Goal: Information Seeking & Learning: Find specific page/section

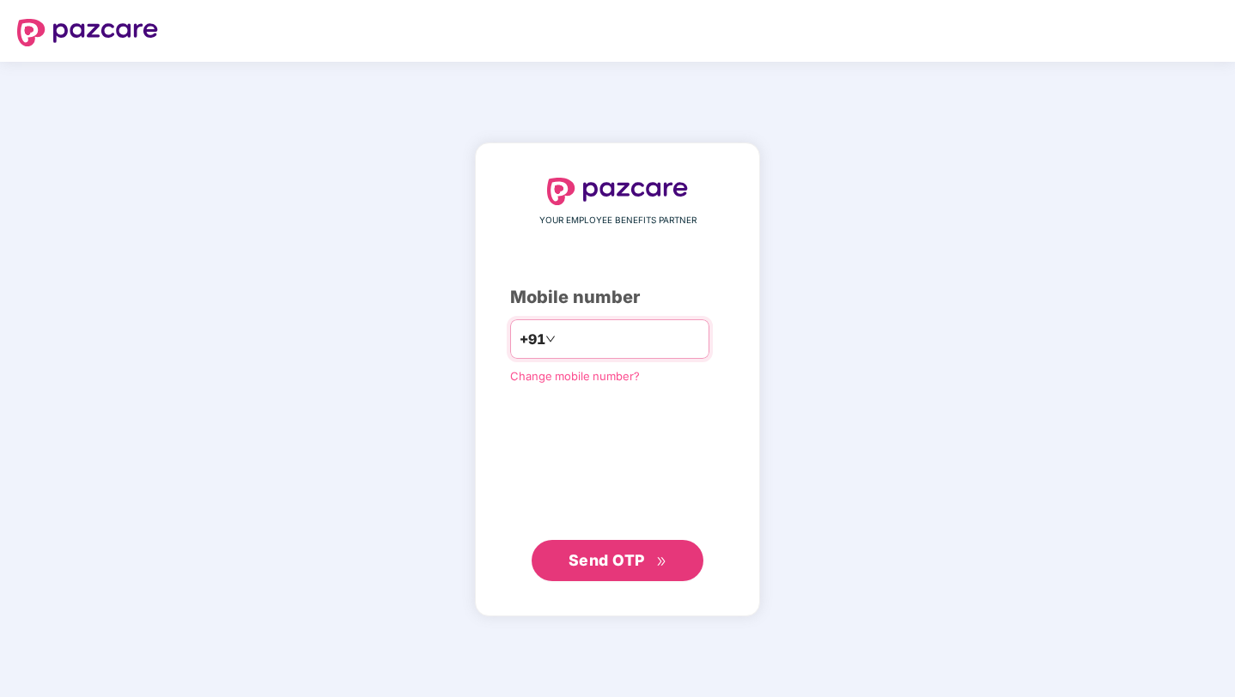
click at [638, 334] on input "number" at bounding box center [629, 338] width 141 height 27
type input "**********"
click at [632, 554] on span "Send OTP" at bounding box center [606, 560] width 76 height 18
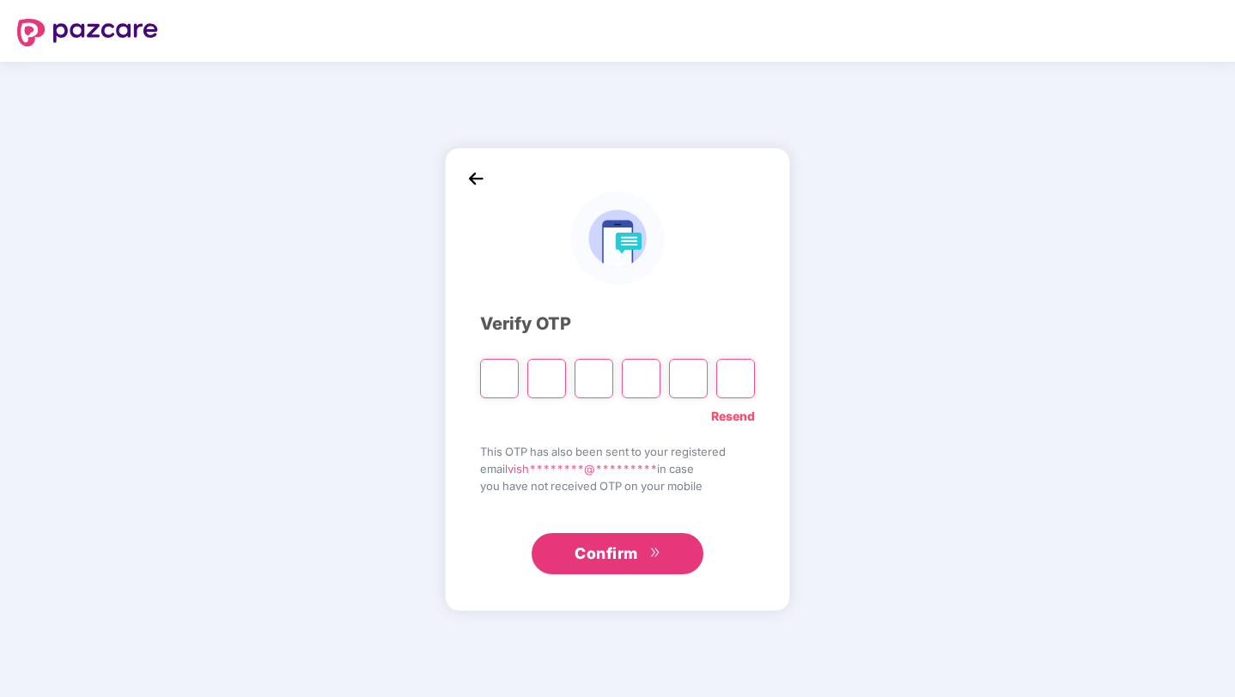
type input "*"
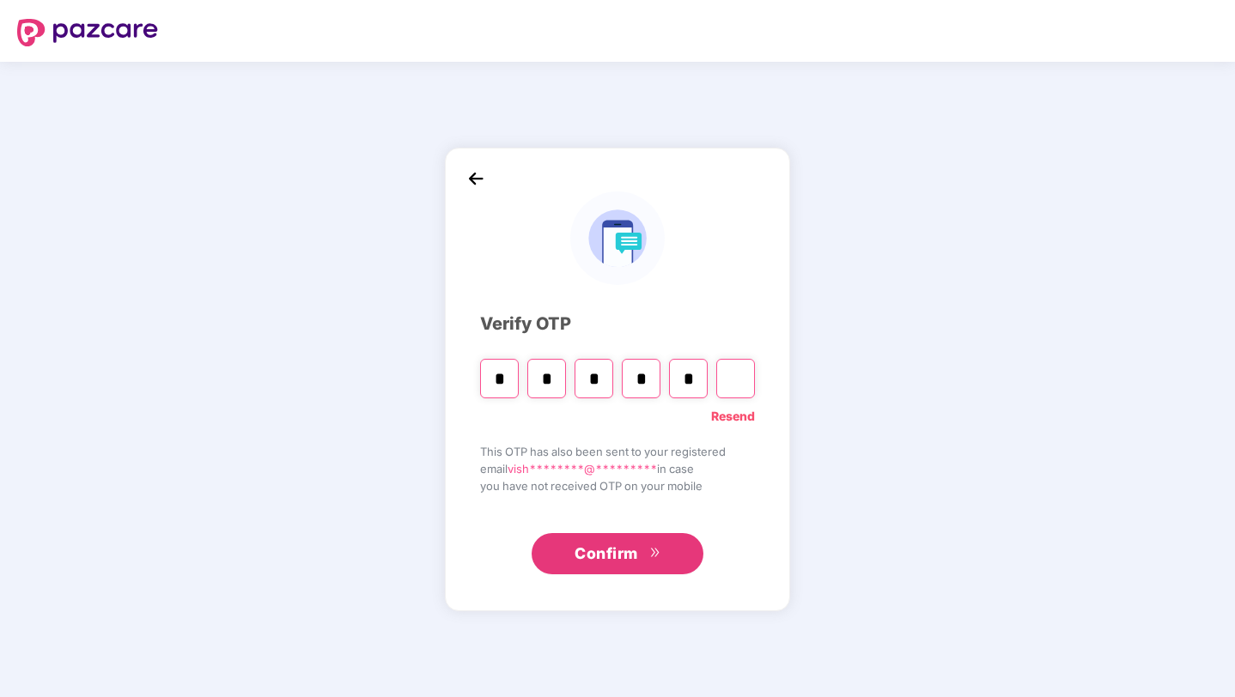
type input "*"
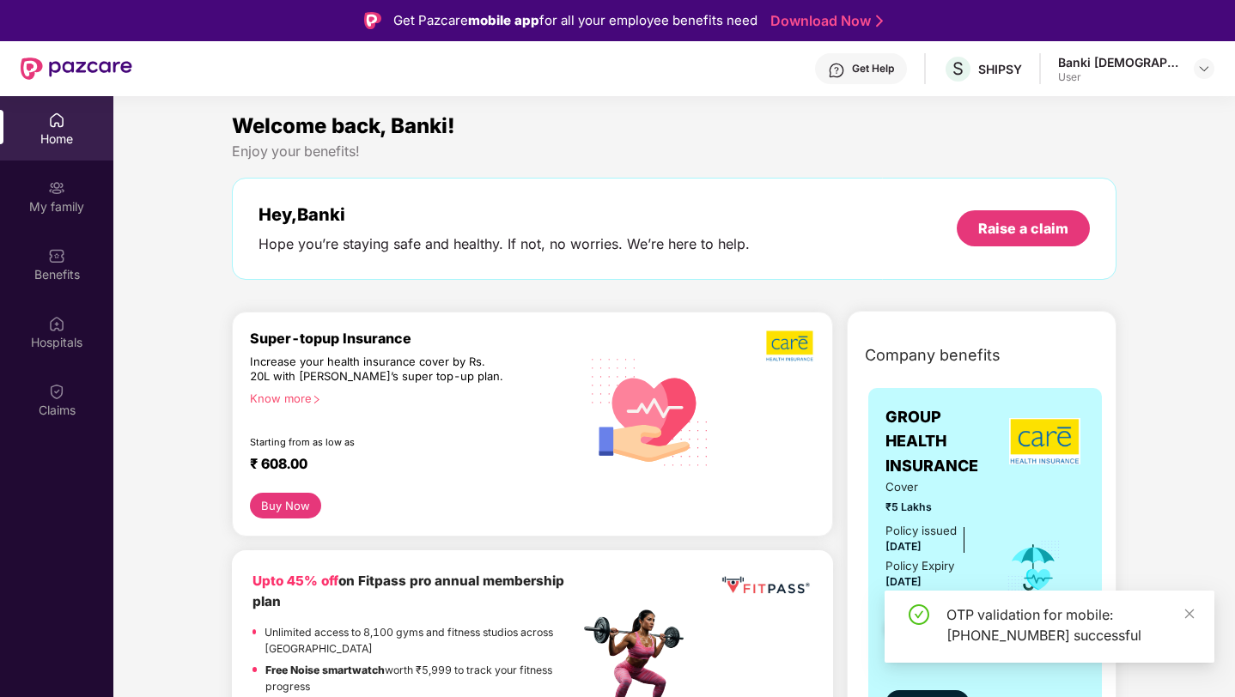
click at [61, 133] on div "Home" at bounding box center [56, 139] width 113 height 17
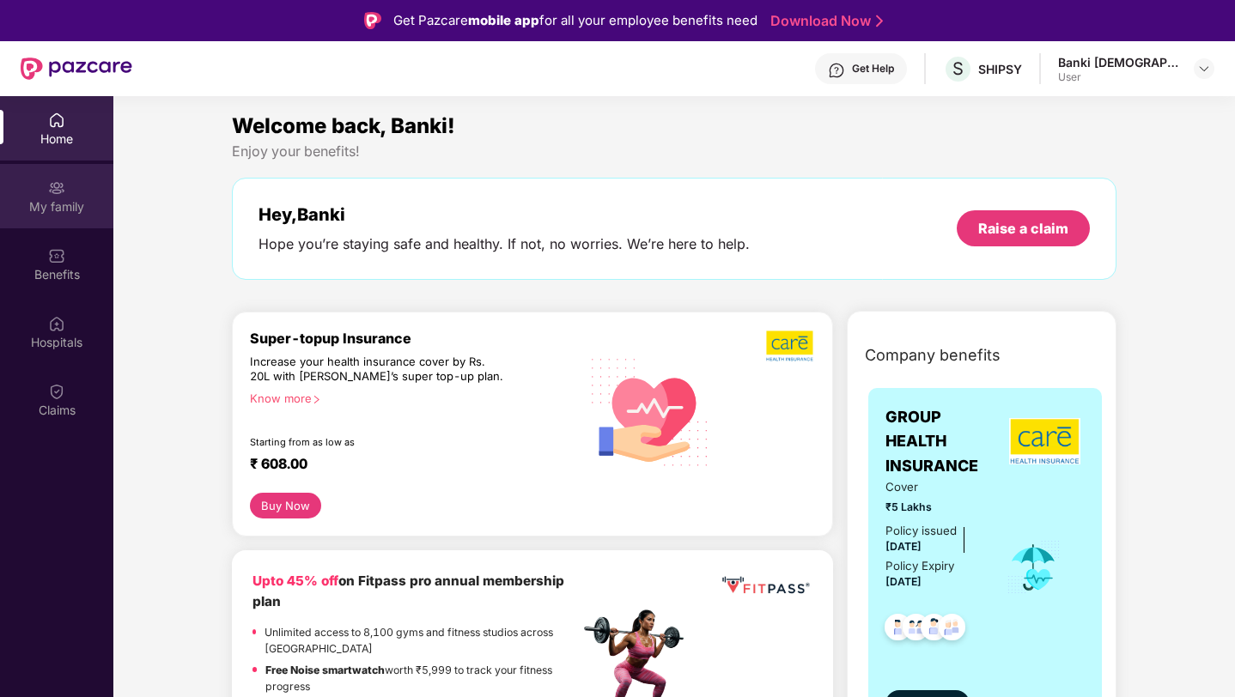
click at [74, 201] on div "My family" at bounding box center [56, 206] width 113 height 17
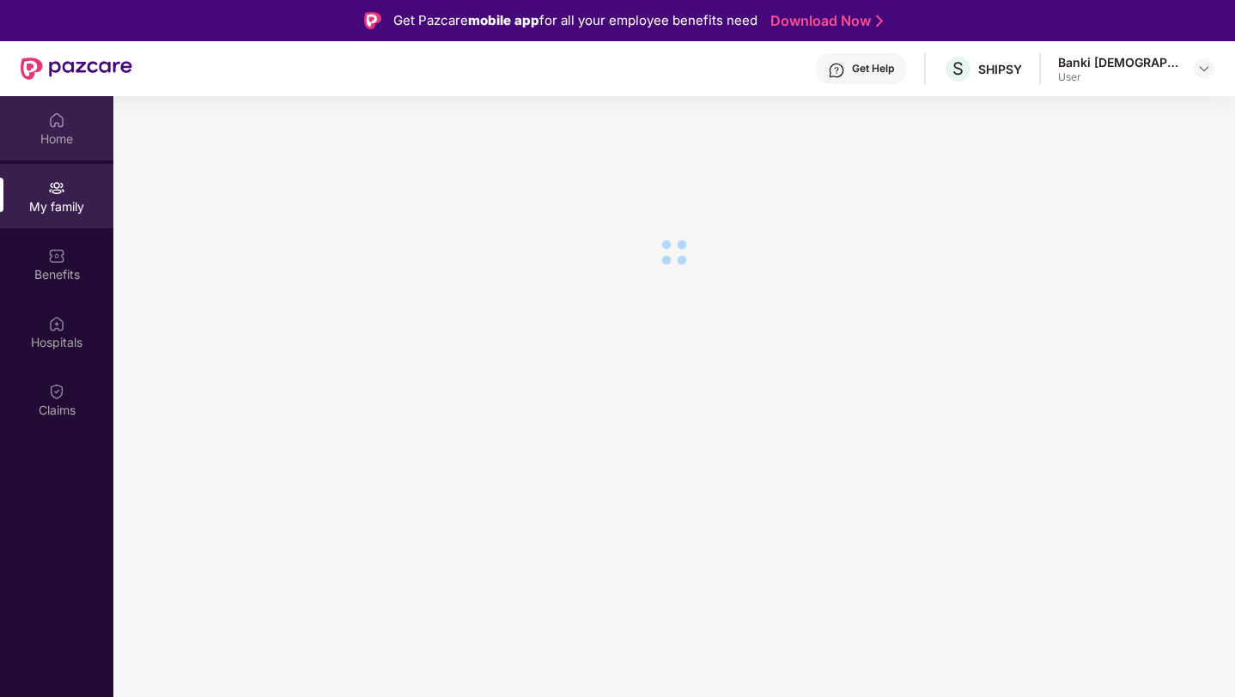
click at [70, 157] on div "Home" at bounding box center [56, 128] width 113 height 64
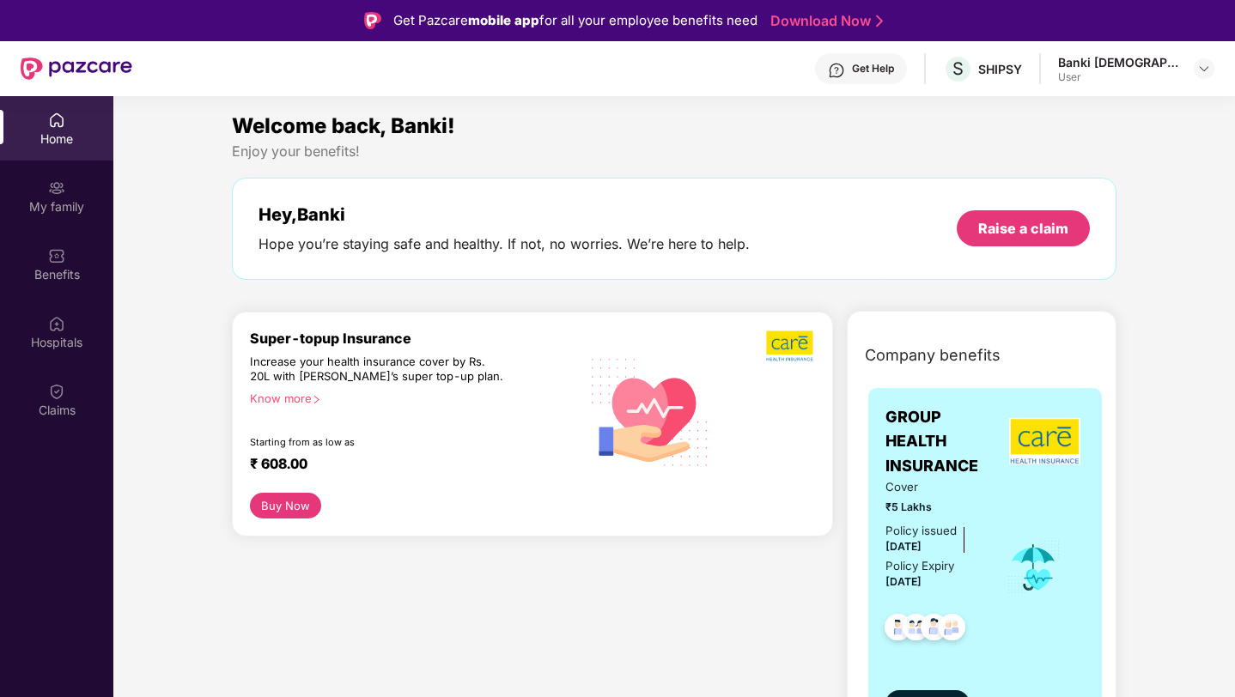
click at [902, 87] on div "Get Help S [PERSON_NAME] Vishnu User" at bounding box center [673, 68] width 1082 height 55
click at [894, 75] on div "Get Help" at bounding box center [873, 69] width 42 height 14
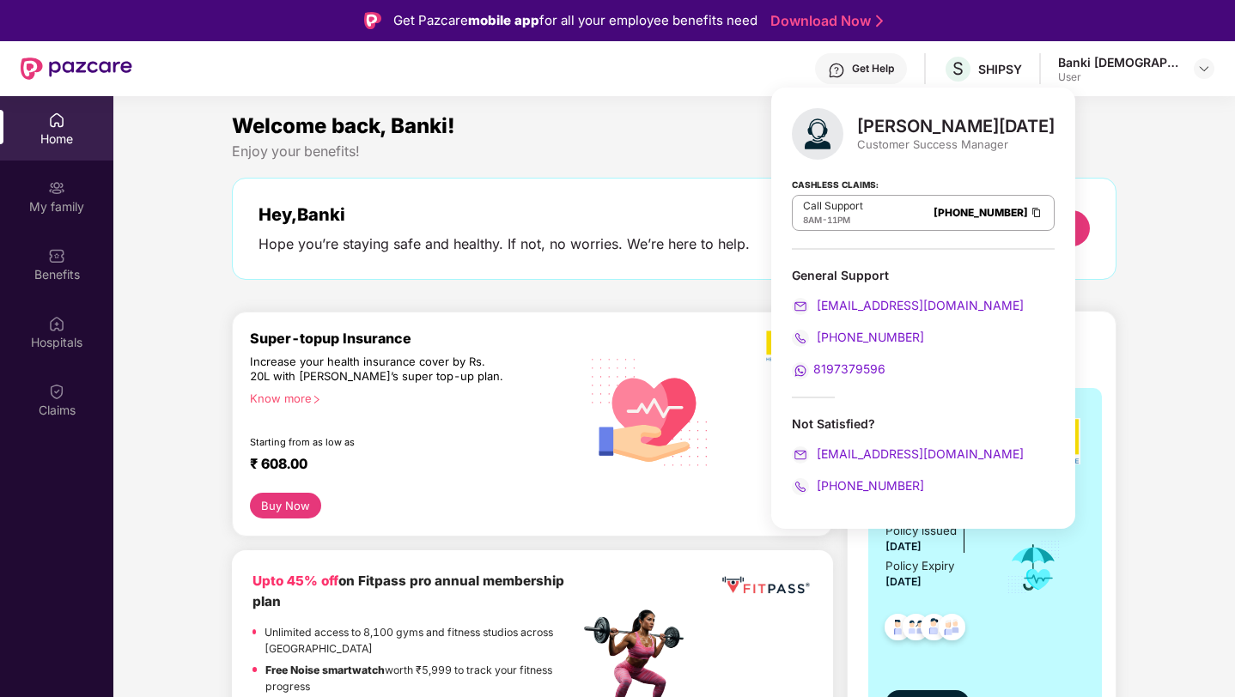
click at [902, 131] on div "[PERSON_NAME][DATE]" at bounding box center [955, 126] width 197 height 21
click at [950, 124] on div "[PERSON_NAME][DATE]" at bounding box center [955, 126] width 197 height 21
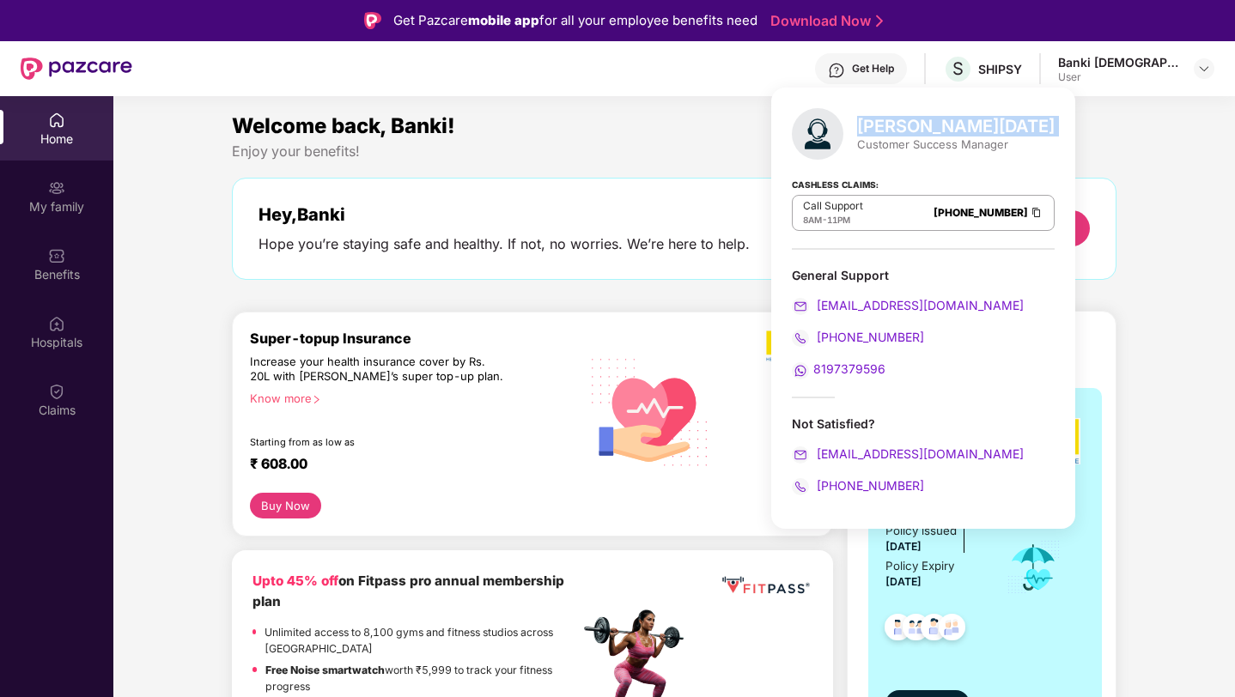
click at [950, 124] on div "[PERSON_NAME][DATE]" at bounding box center [955, 126] width 197 height 21
click at [932, 119] on div "[PERSON_NAME][DATE]" at bounding box center [955, 126] width 197 height 21
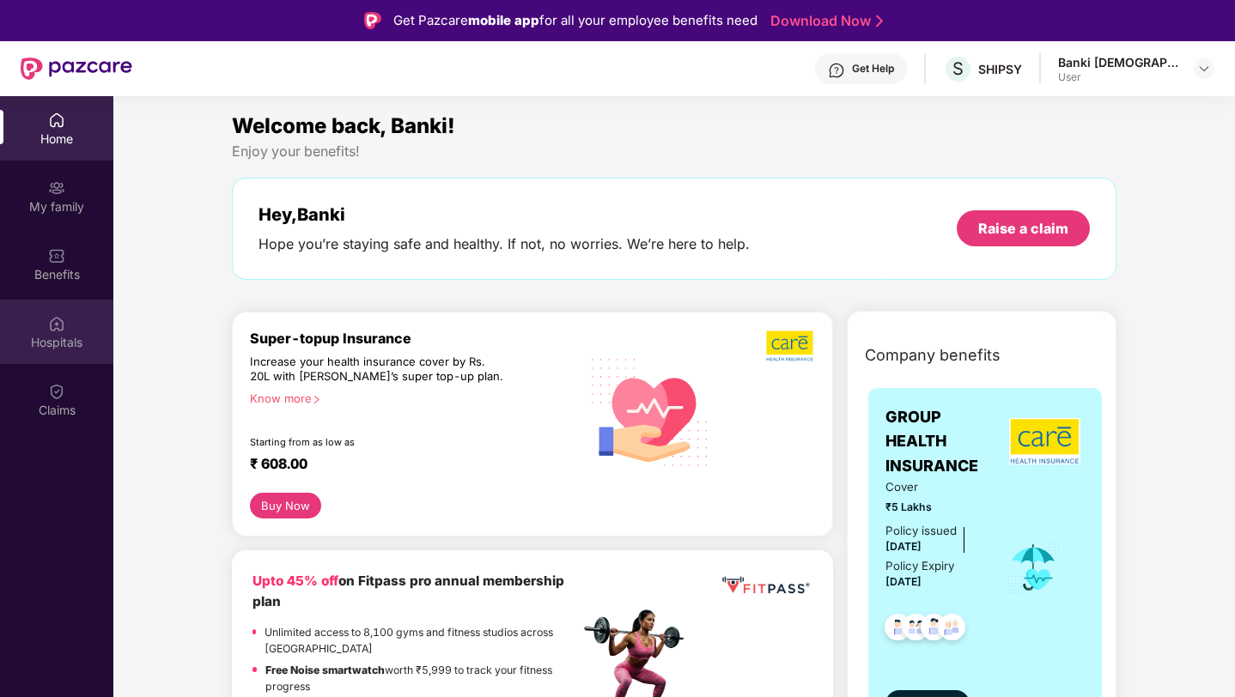
click at [72, 355] on div "Hospitals" at bounding box center [56, 332] width 113 height 64
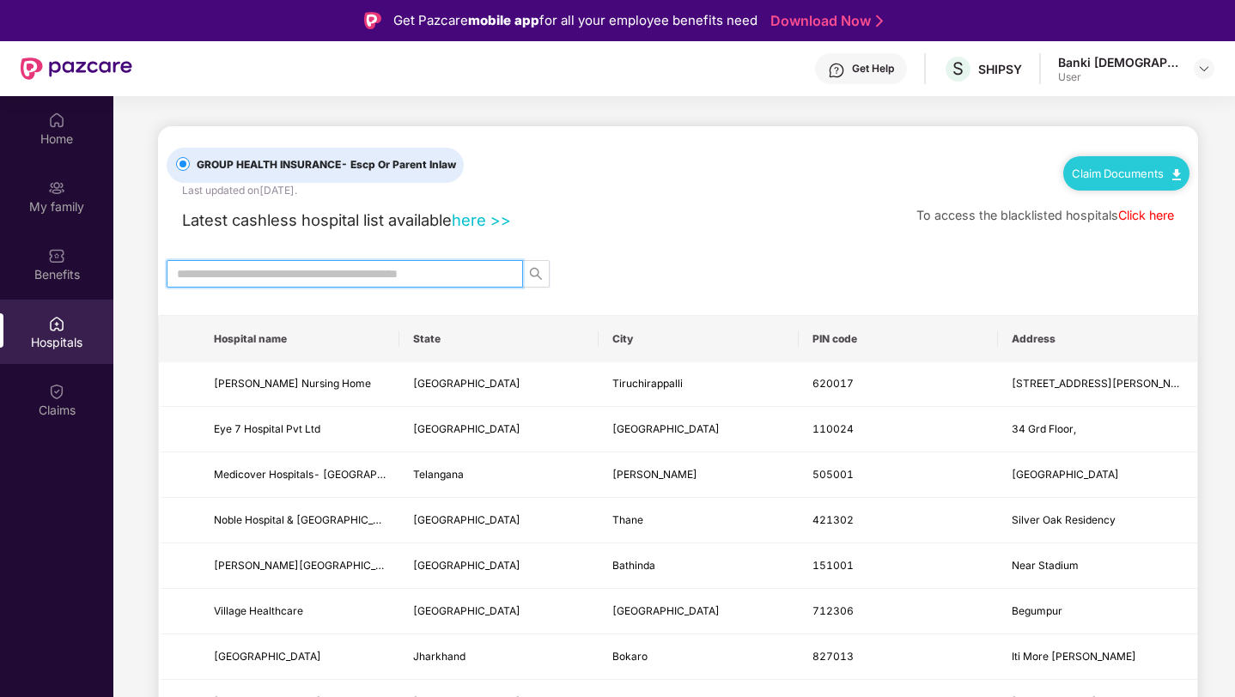
click at [377, 270] on input "text" at bounding box center [338, 273] width 322 height 19
click at [374, 276] on input "text" at bounding box center [338, 273] width 322 height 19
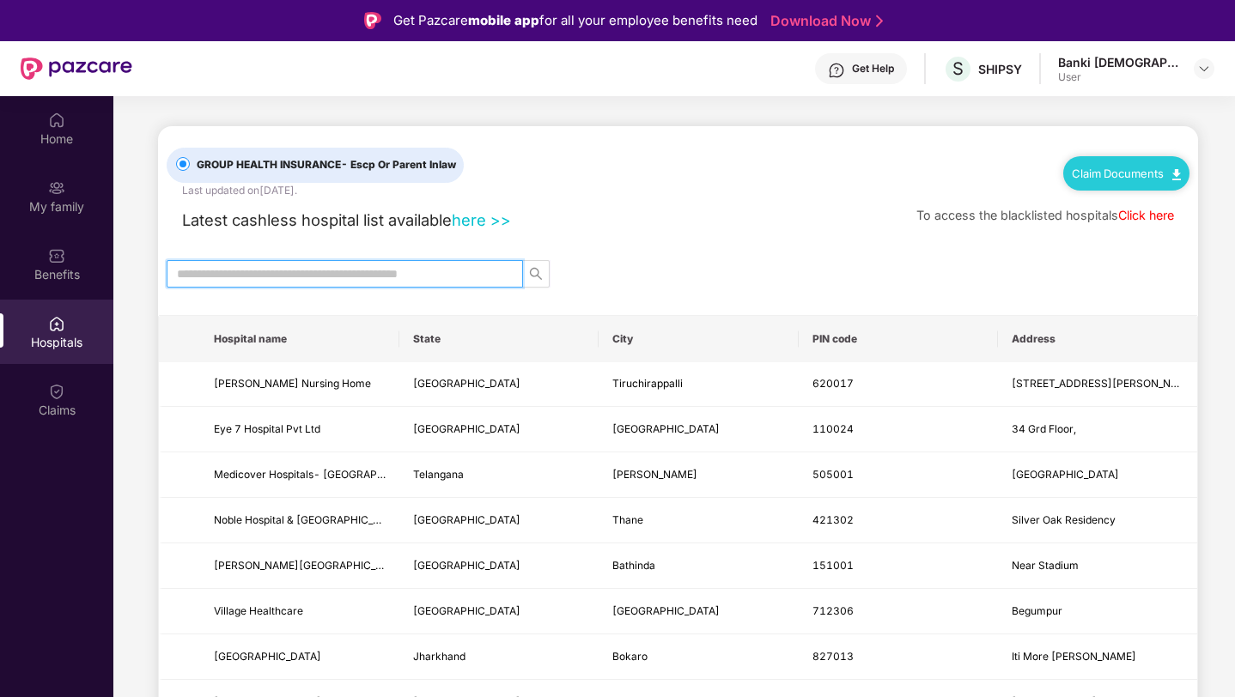
click at [374, 276] on input "text" at bounding box center [338, 273] width 322 height 19
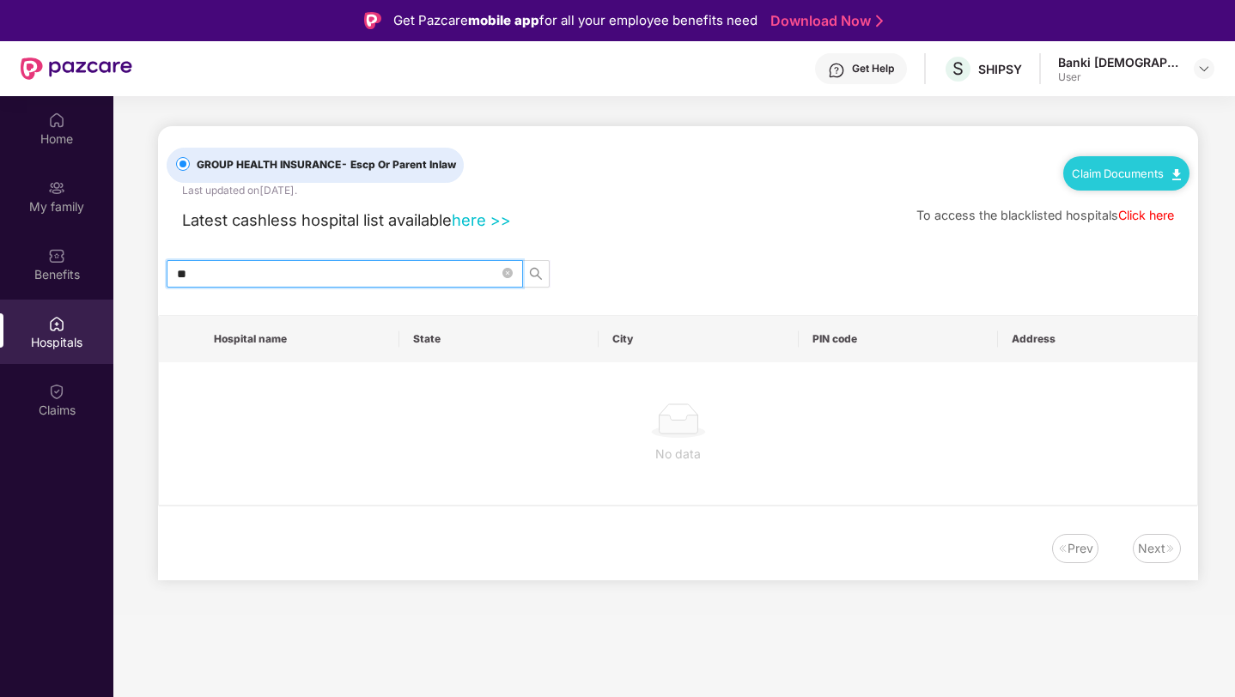
type input "*"
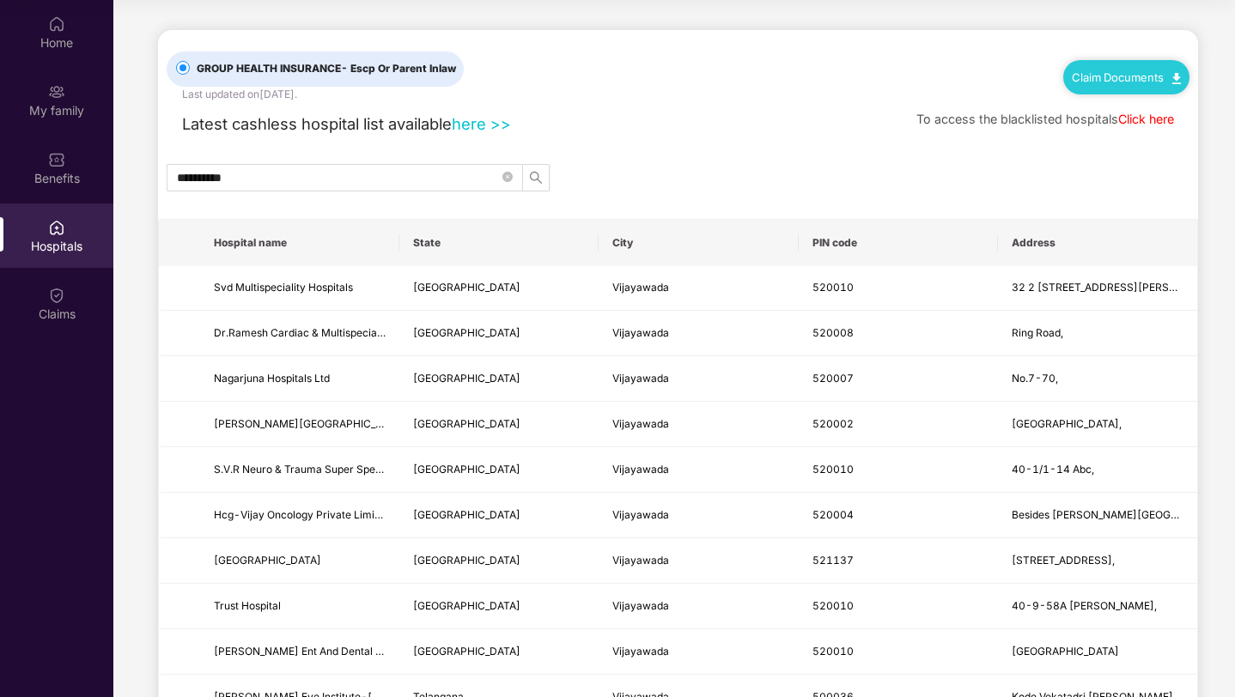
click at [490, 124] on link "here >>" at bounding box center [481, 123] width 59 height 19
click at [288, 178] on input "**********" at bounding box center [338, 177] width 322 height 19
click at [331, 179] on input "**********" at bounding box center [338, 177] width 322 height 19
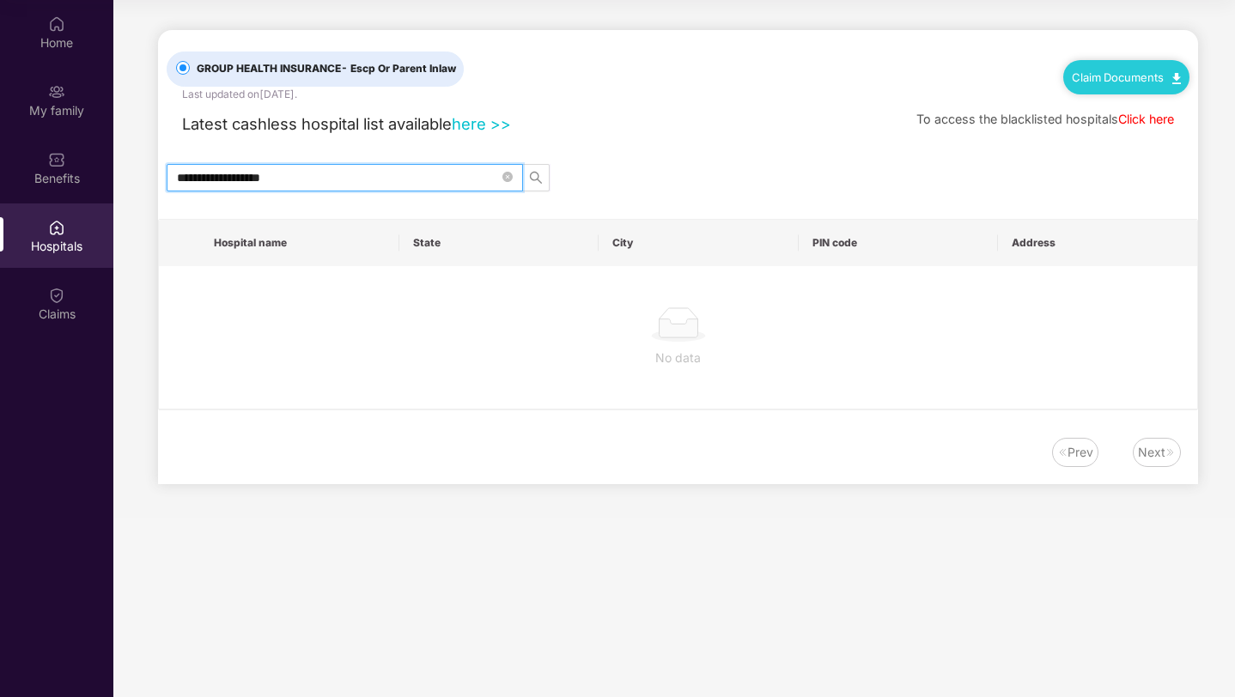
click at [1151, 124] on link "Click here" at bounding box center [1146, 119] width 56 height 15
click at [384, 185] on input "**********" at bounding box center [338, 177] width 322 height 19
click at [392, 185] on input "**********" at bounding box center [338, 177] width 322 height 19
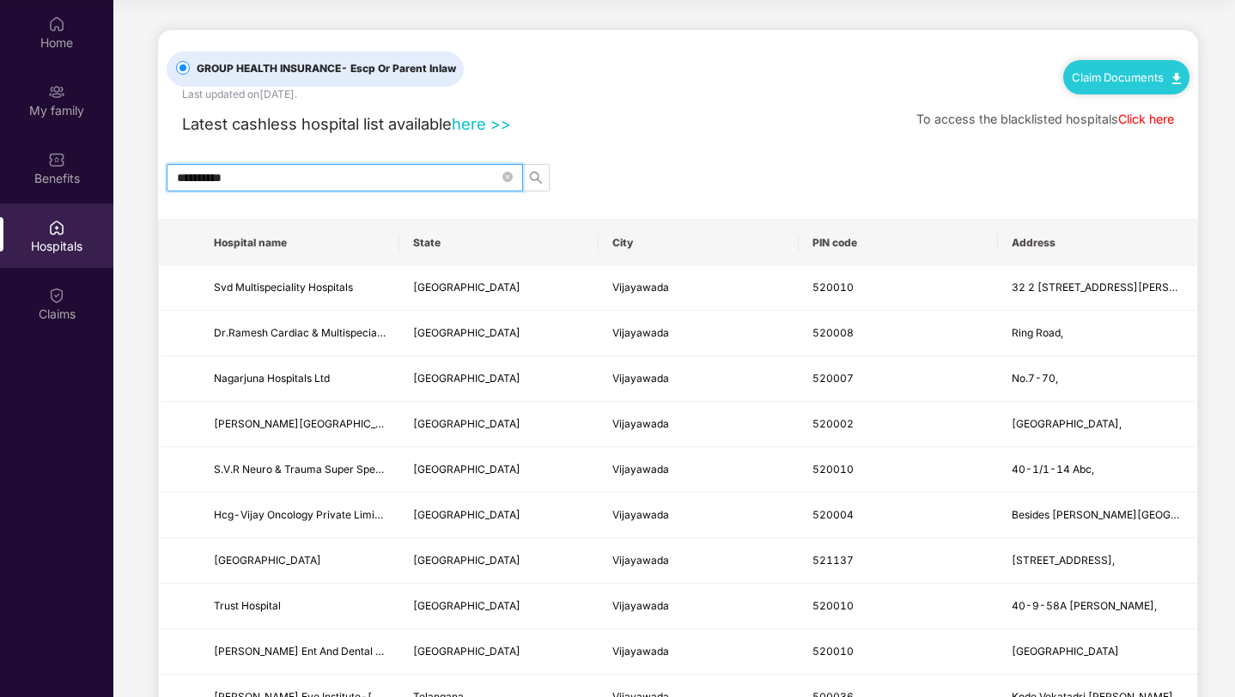
click at [307, 168] on input "**********" at bounding box center [338, 177] width 322 height 19
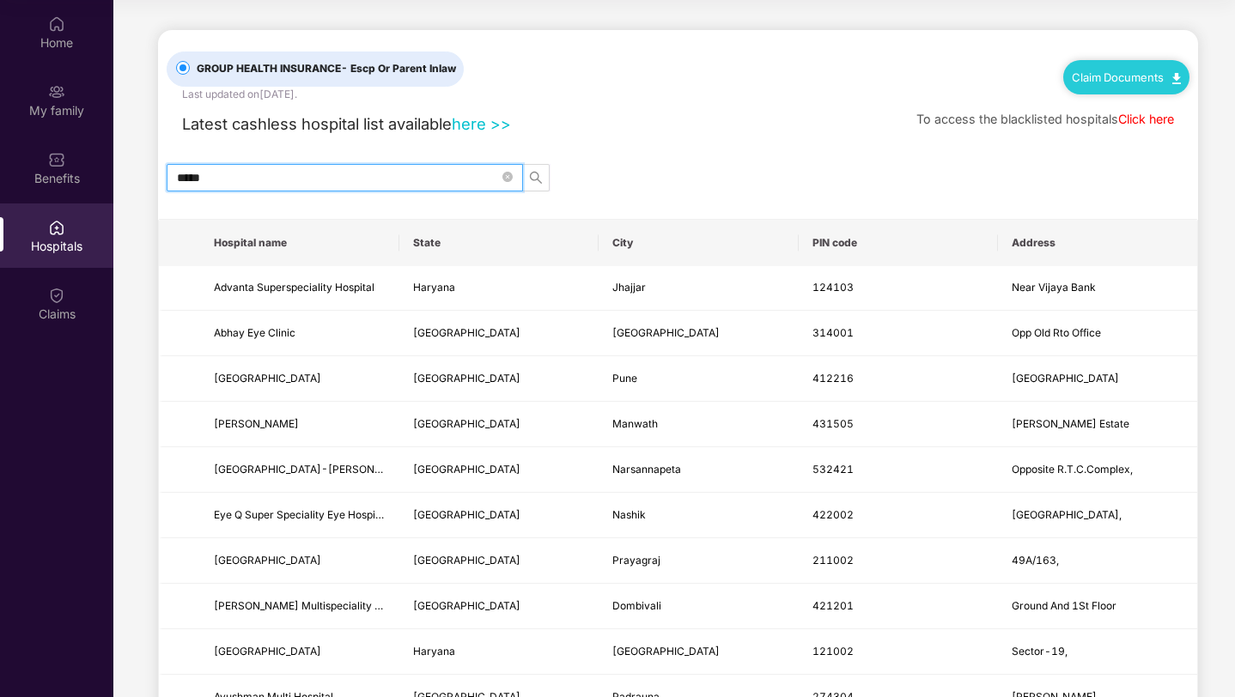
type input "*****"
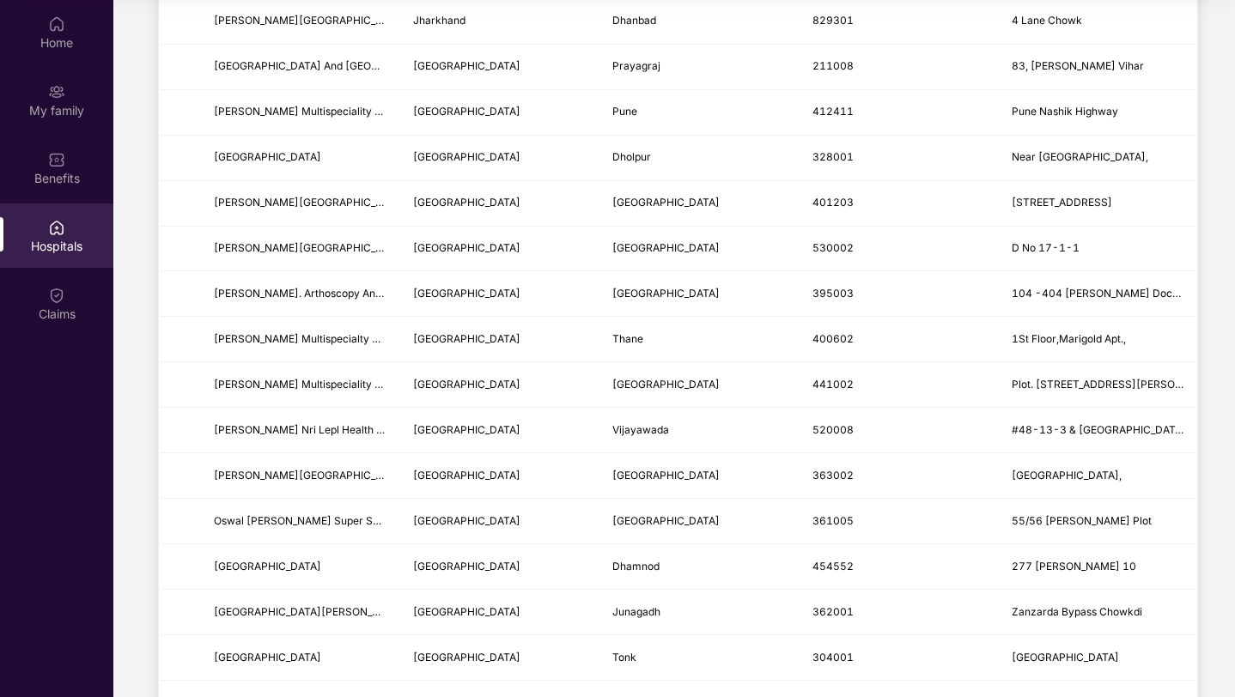
scroll to position [997, 0]
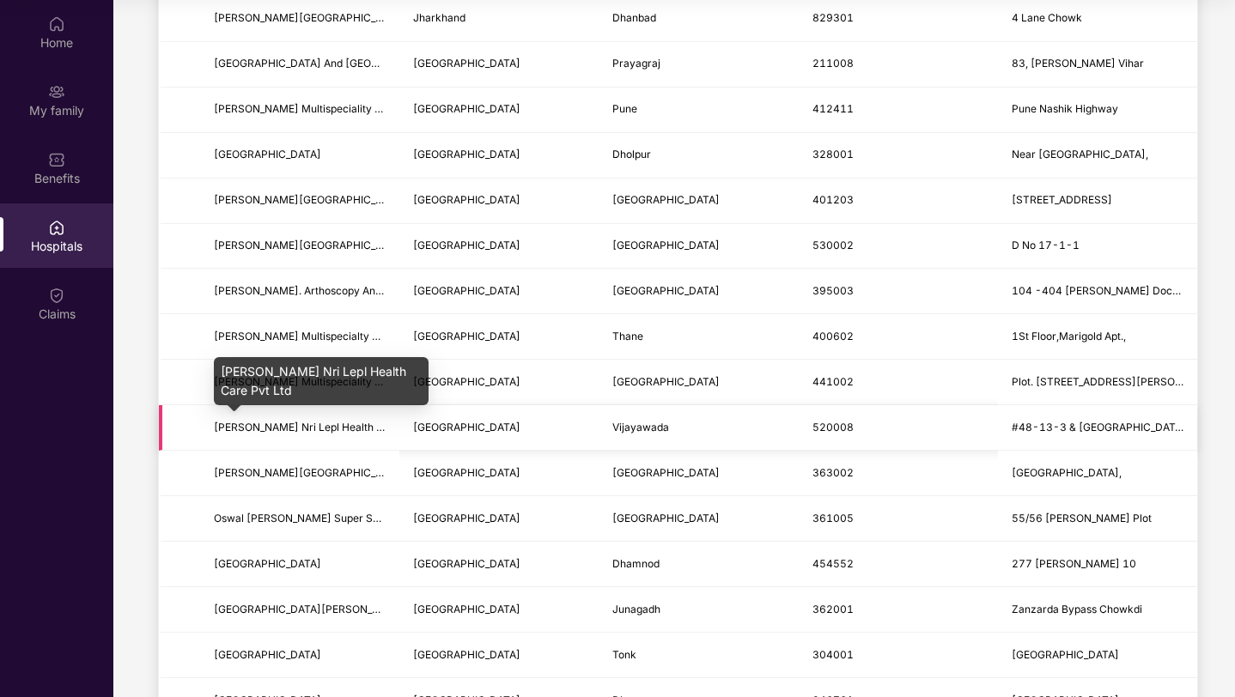
click at [295, 425] on span "[PERSON_NAME] Nri Lepl Health Care Pvt Ltd" at bounding box center [325, 427] width 223 height 13
drag, startPoint x: 221, startPoint y: 370, endPoint x: 268, endPoint y: 394, distance: 53.0
click at [269, 394] on div "[PERSON_NAME] Nri Lepl Health Care Pvt Ltd" at bounding box center [321, 381] width 215 height 48
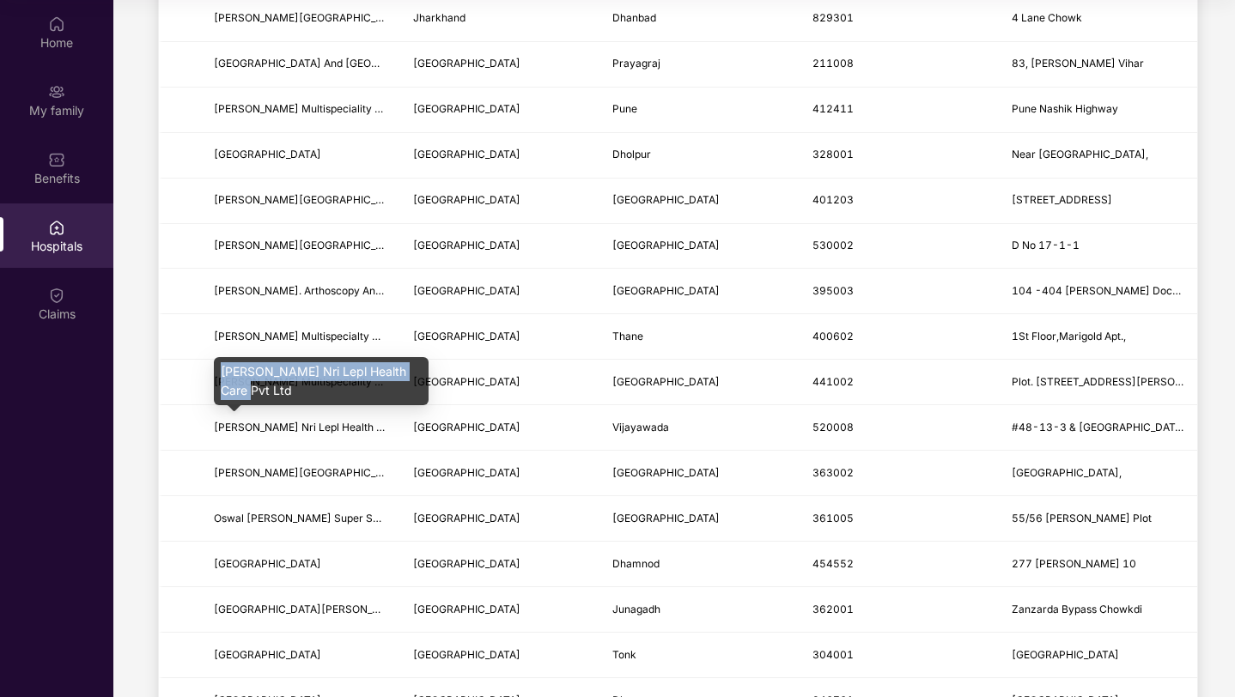
click at [276, 394] on div "[PERSON_NAME] Nri Lepl Health Care Pvt Ltd" at bounding box center [321, 381] width 215 height 48
click at [259, 385] on div "[PERSON_NAME] Nri Lepl Health Care Pvt Ltd" at bounding box center [321, 381] width 215 height 48
click at [291, 385] on div "[PERSON_NAME] Nri Lepl Health Care Pvt Ltd" at bounding box center [321, 381] width 215 height 48
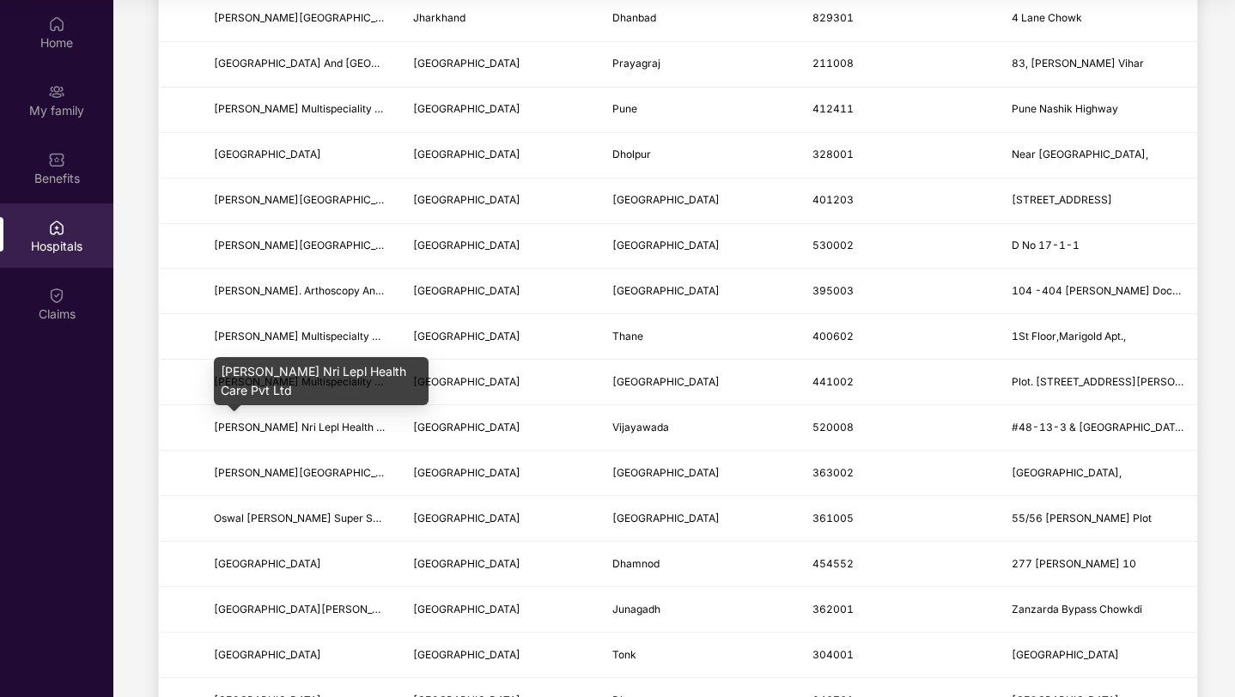
click at [267, 380] on div "[PERSON_NAME] Nri Lepl Health Care Pvt Ltd" at bounding box center [321, 381] width 215 height 48
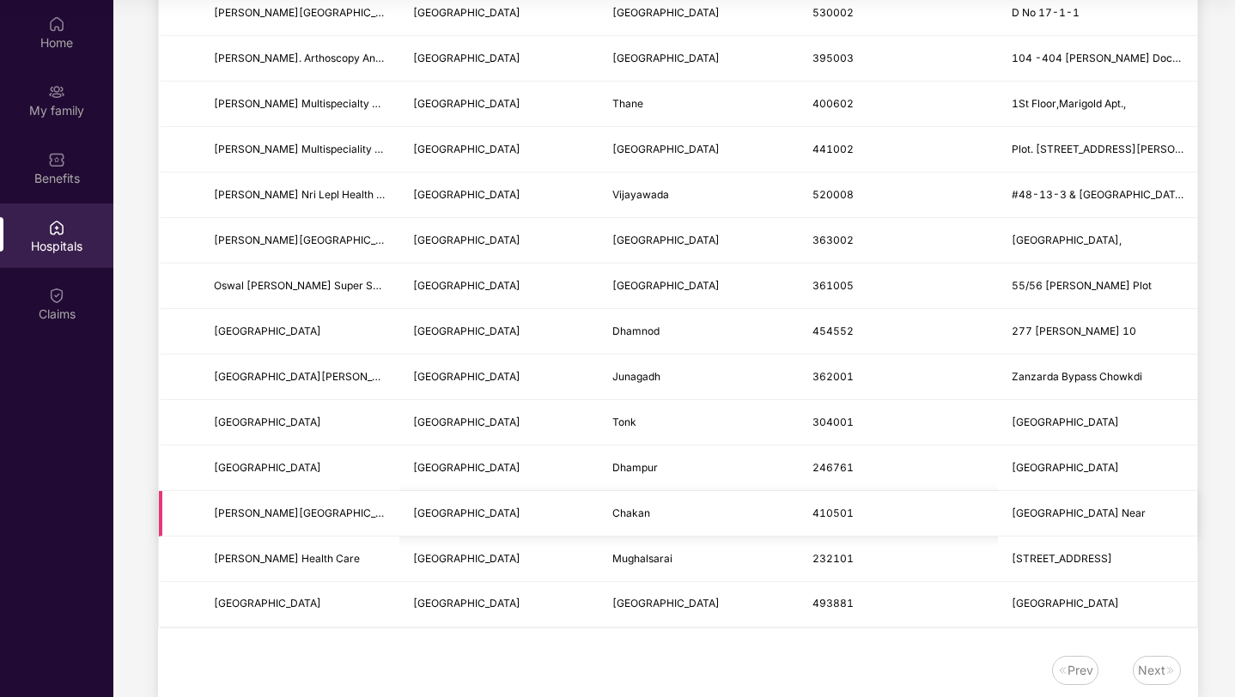
scroll to position [1268, 0]
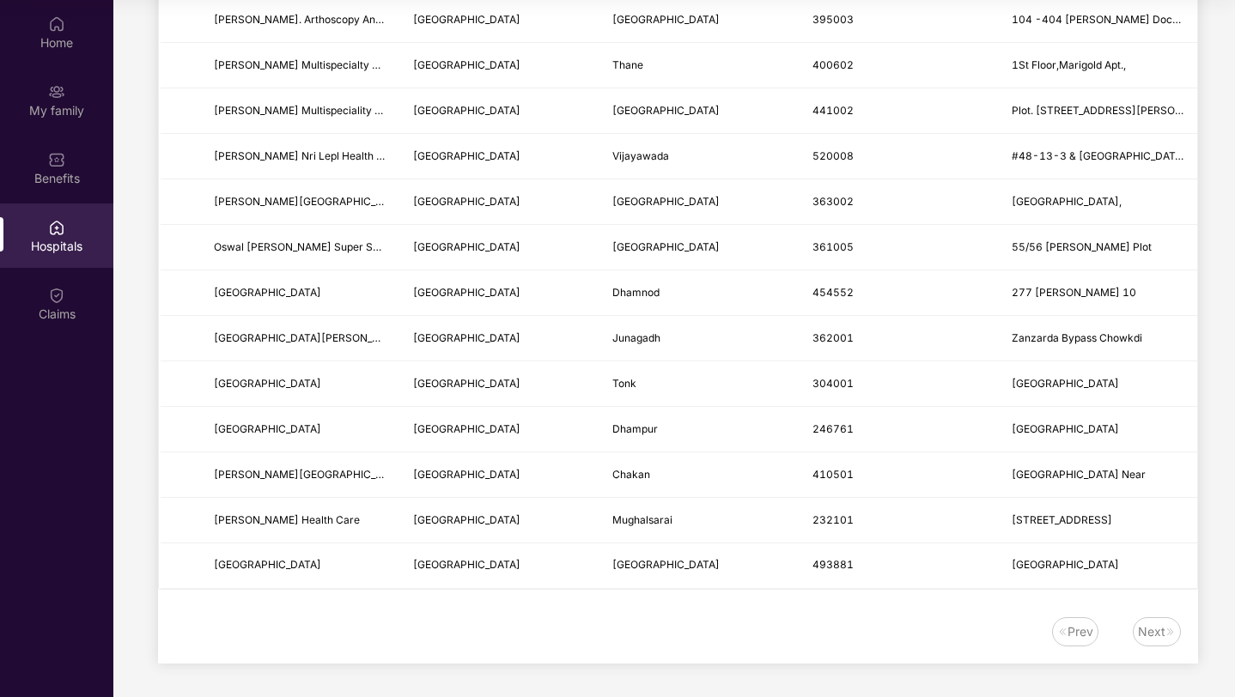
click at [1162, 631] on div "Next" at bounding box center [1151, 631] width 27 height 19
click at [1081, 631] on div "Prev" at bounding box center [1080, 631] width 26 height 19
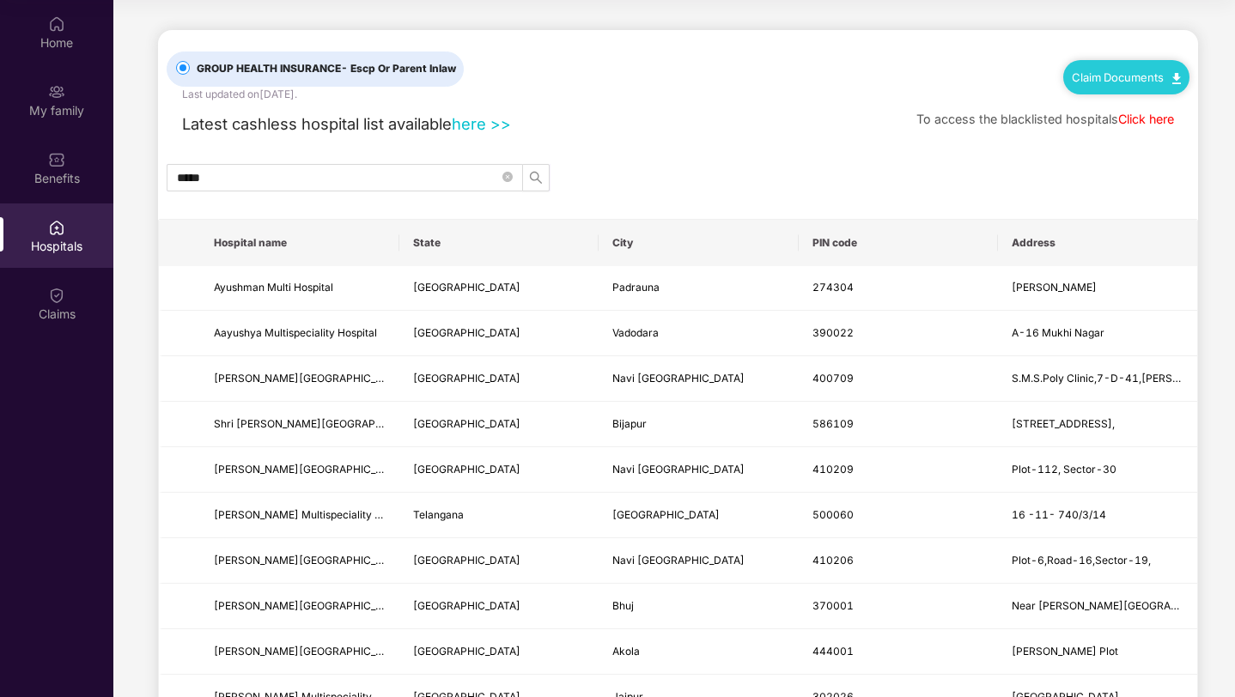
scroll to position [0, 0]
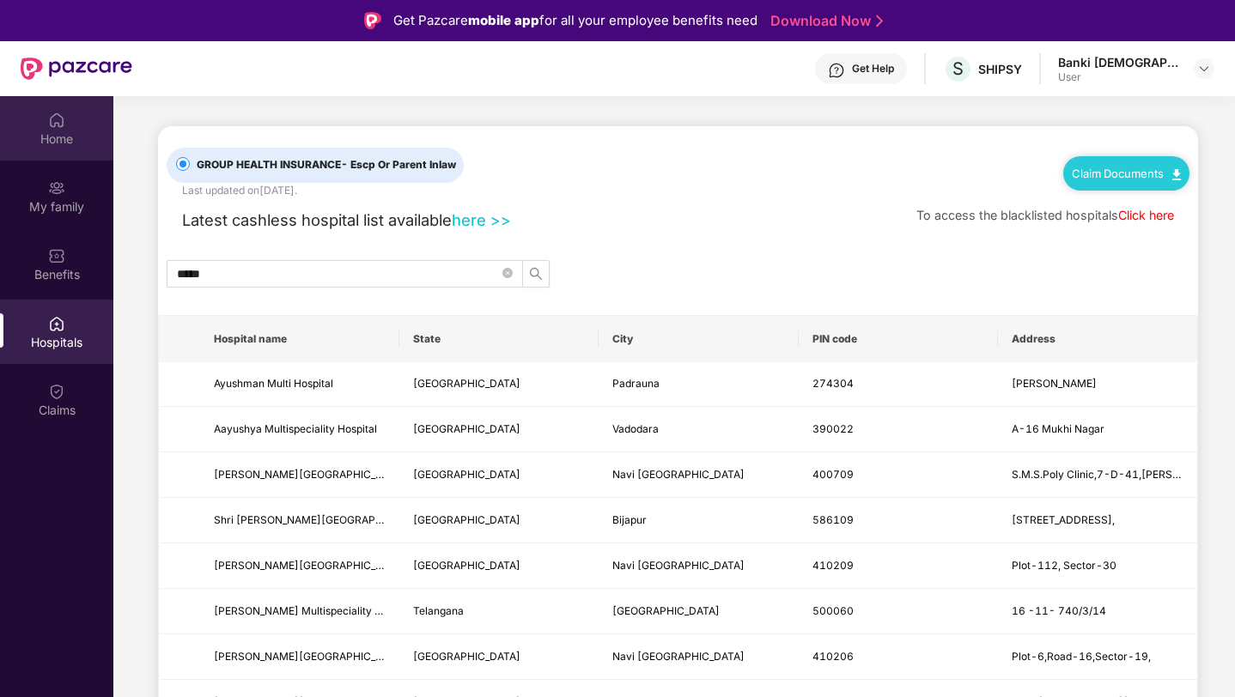
click at [57, 123] on img at bounding box center [56, 120] width 17 height 17
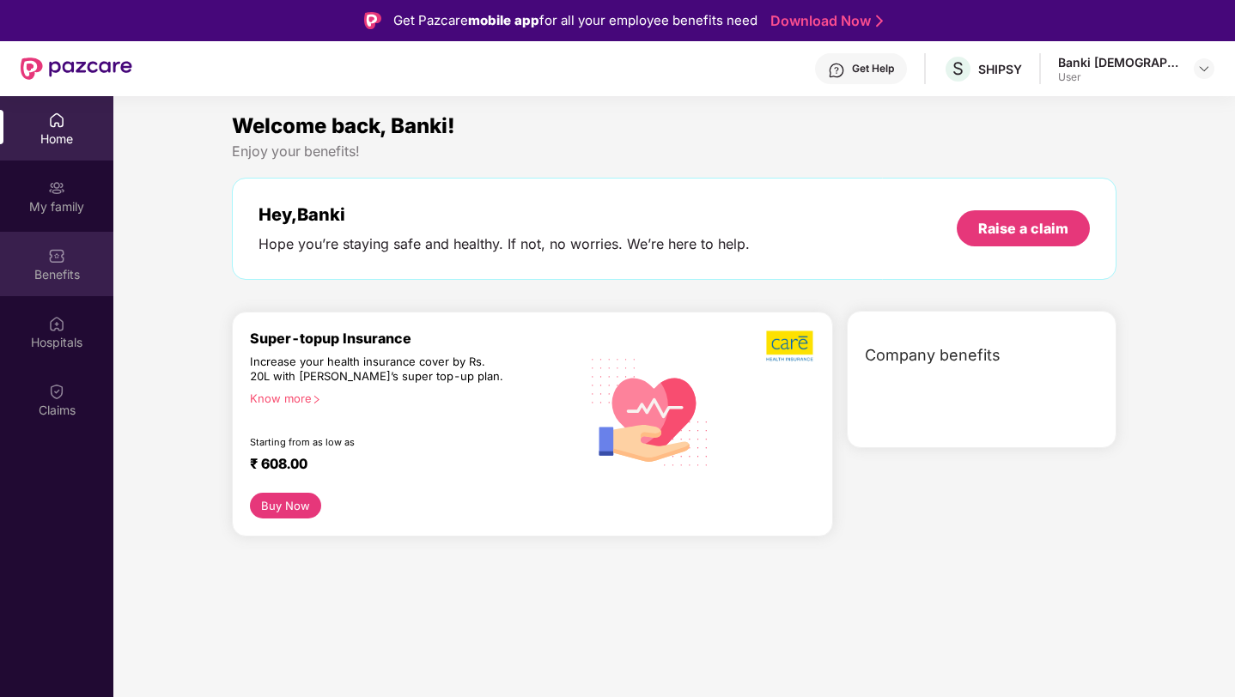
click at [76, 276] on div "Benefits" at bounding box center [56, 274] width 113 height 17
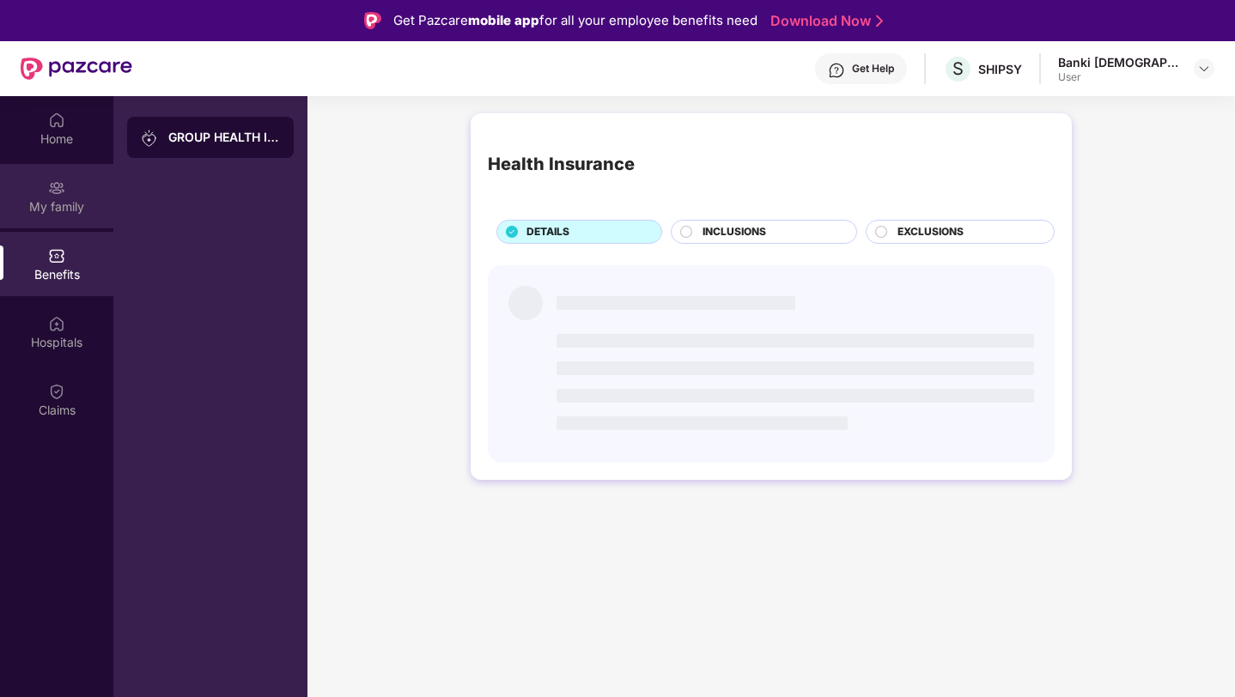
click at [66, 184] on div "My family" at bounding box center [56, 196] width 113 height 64
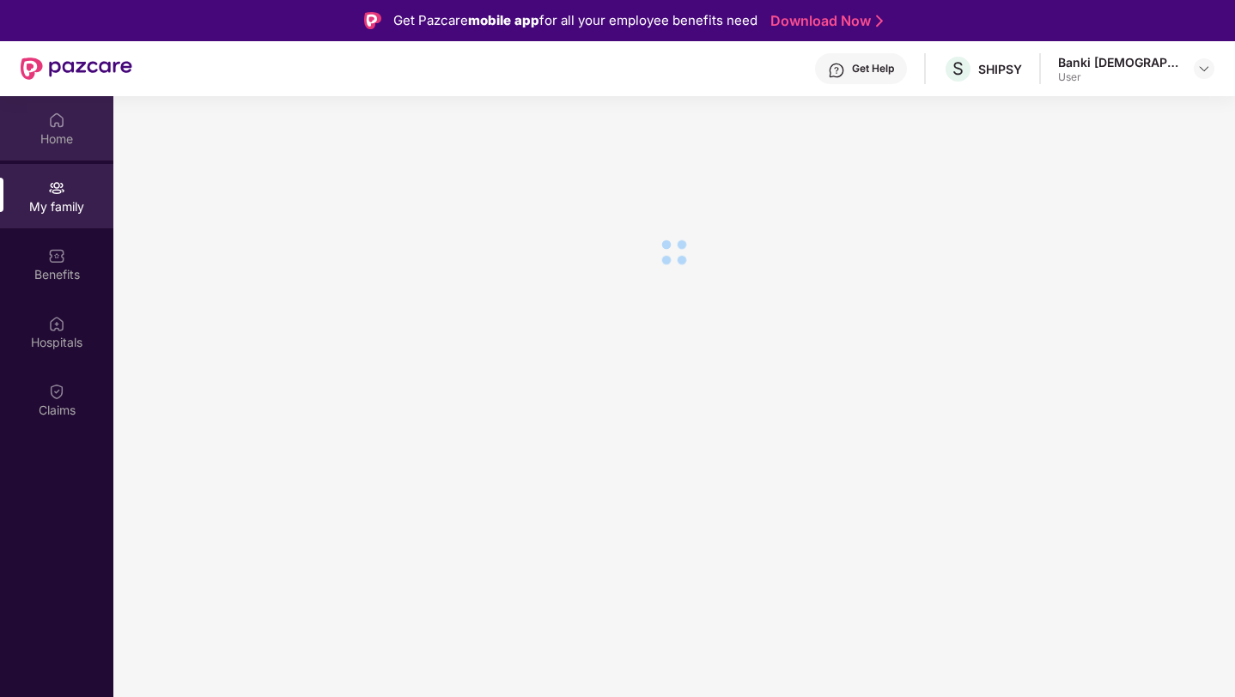
click at [70, 120] on div "Home" at bounding box center [56, 128] width 113 height 64
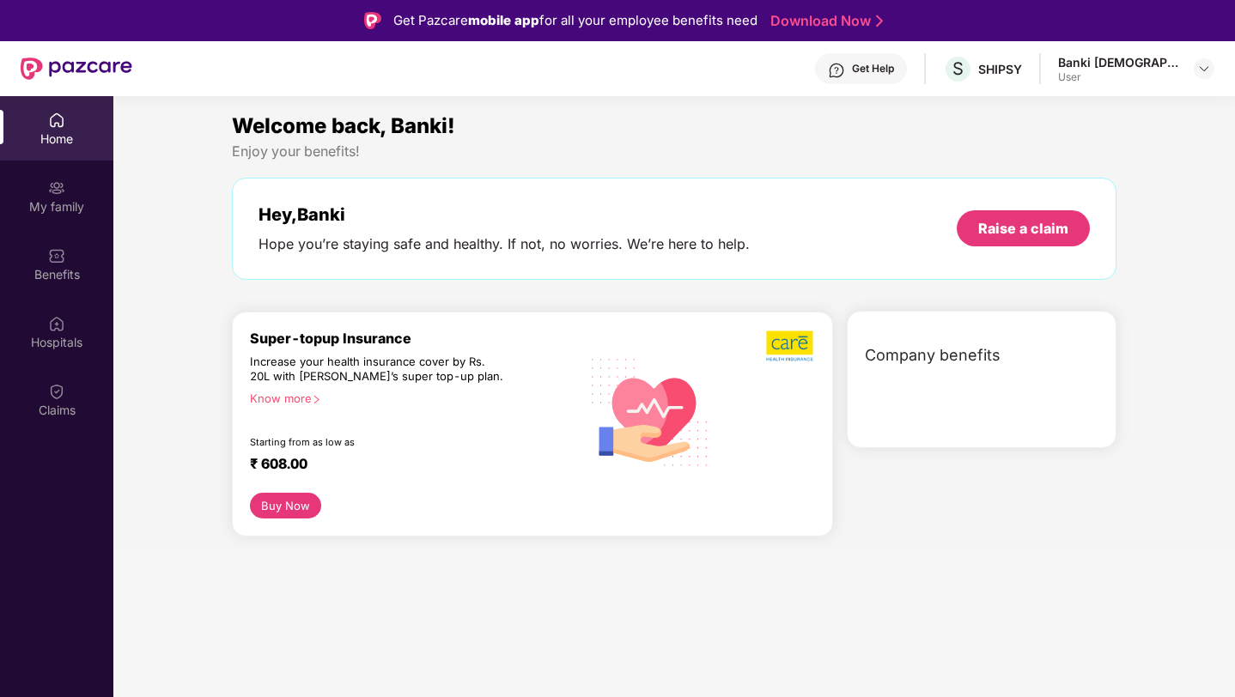
click at [513, 167] on div "Welcome back, Banki! Enjoy your benefits! Hey, Banki Hope you’re staying safe a…" at bounding box center [674, 203] width 899 height 187
drag, startPoint x: 233, startPoint y: 127, endPoint x: 574, endPoint y: 131, distance: 340.9
click at [574, 131] on div "Welcome back, Banki!" at bounding box center [674, 126] width 885 height 33
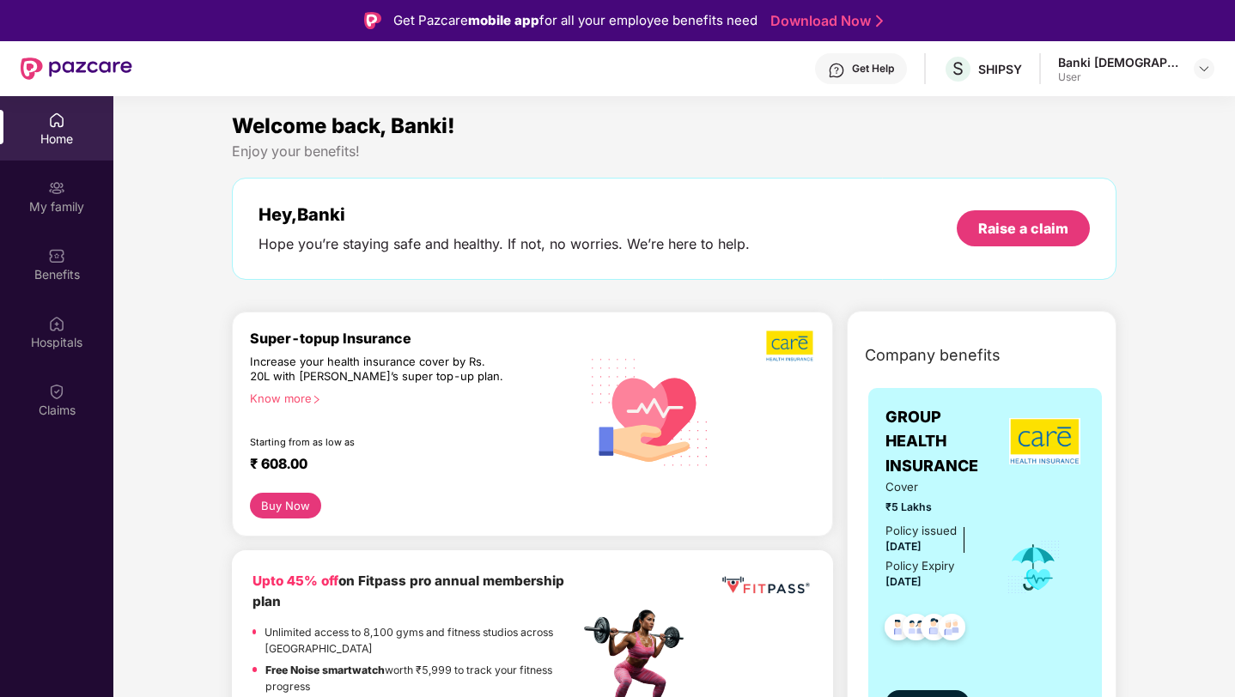
click at [519, 112] on div "Welcome back, Banki!" at bounding box center [674, 126] width 885 height 33
click at [510, 125] on div "Welcome back, Banki!" at bounding box center [674, 126] width 885 height 33
click at [461, 129] on div "Welcome back, Banki!" at bounding box center [674, 126] width 885 height 33
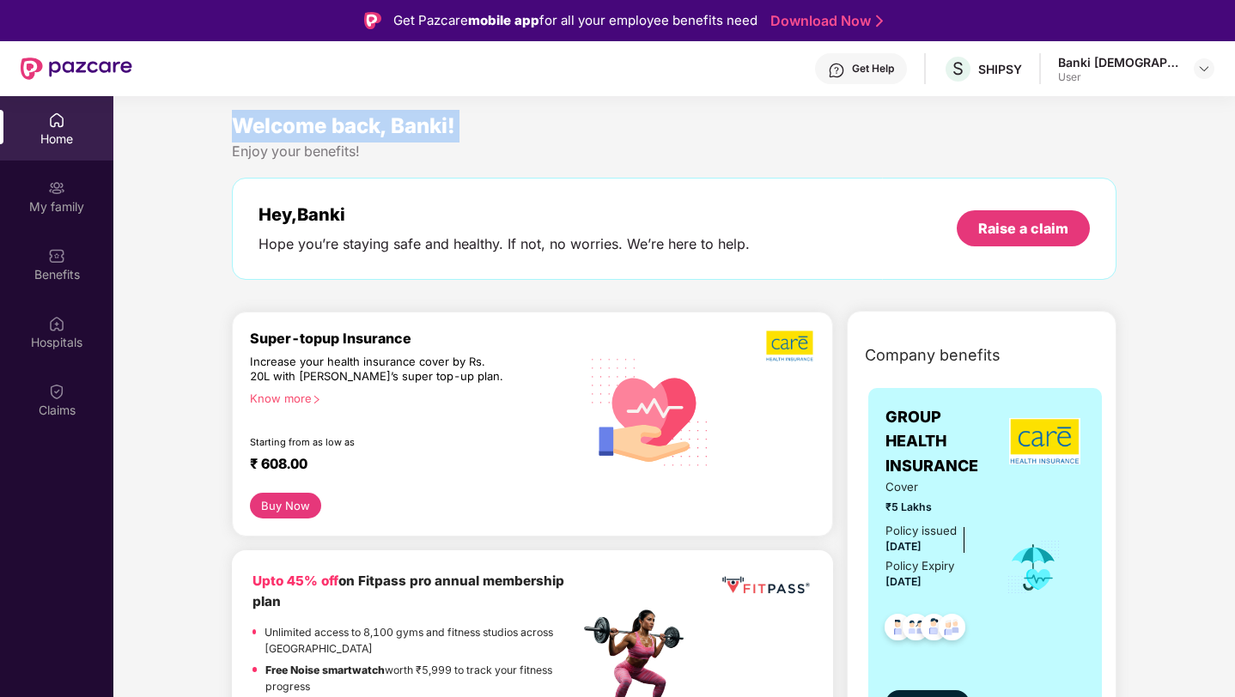
drag, startPoint x: 461, startPoint y: 129, endPoint x: 246, endPoint y: 117, distance: 215.0
click at [246, 117] on div "Welcome back, Banki!" at bounding box center [674, 126] width 885 height 33
click at [505, 111] on div "Welcome back, Banki!" at bounding box center [674, 126] width 885 height 33
drag, startPoint x: 491, startPoint y: 124, endPoint x: 219, endPoint y: 121, distance: 272.2
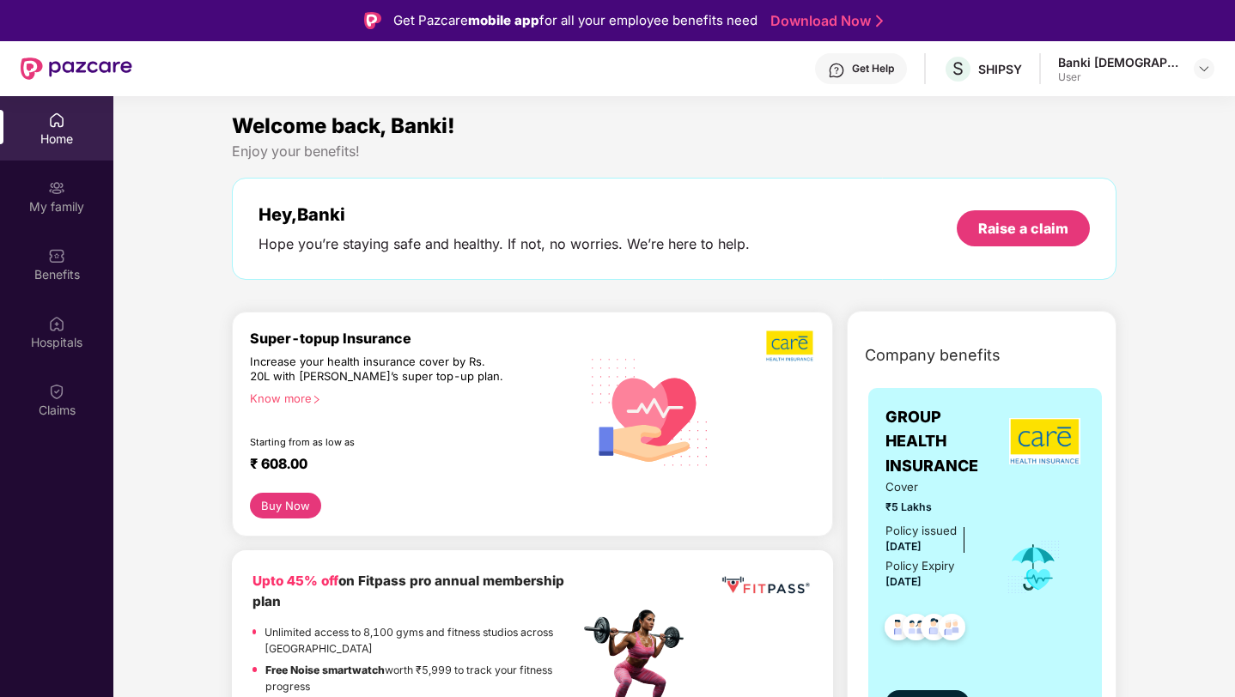
click at [473, 127] on div "Welcome back, Banki!" at bounding box center [674, 126] width 885 height 33
click at [480, 127] on div "Welcome back, Banki!" at bounding box center [674, 126] width 885 height 33
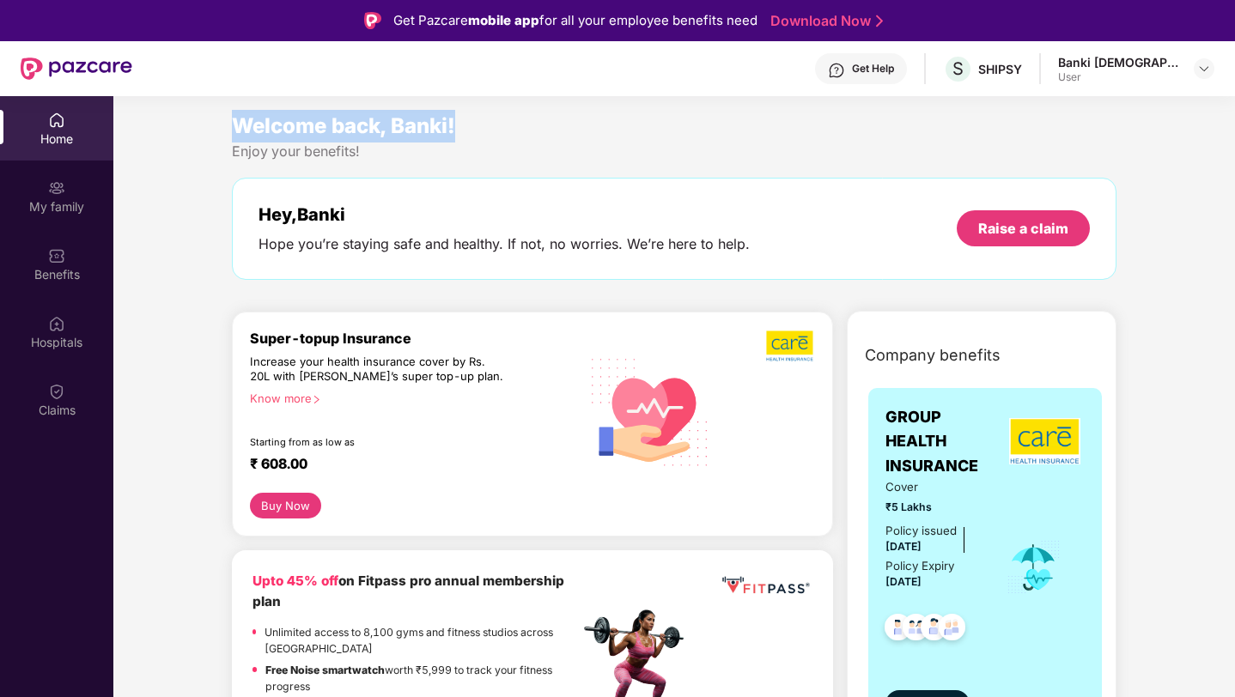
drag, startPoint x: 234, startPoint y: 119, endPoint x: 481, endPoint y: 115, distance: 246.5
click at [481, 115] on div "Welcome back, Banki!" at bounding box center [674, 126] width 885 height 33
click at [479, 127] on div "Welcome back, Banki!" at bounding box center [674, 126] width 885 height 33
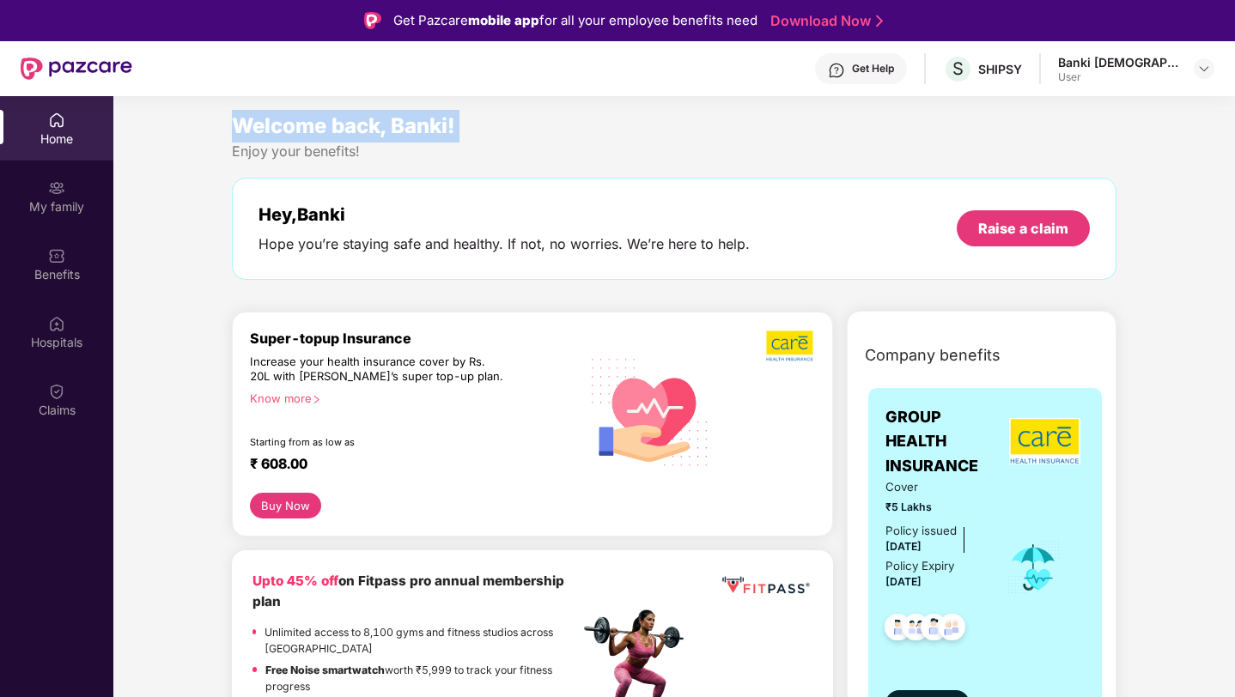
click at [479, 127] on div "Welcome back, Banki!" at bounding box center [674, 126] width 885 height 33
click at [233, 123] on span "Welcome back, Banki!" at bounding box center [343, 125] width 223 height 25
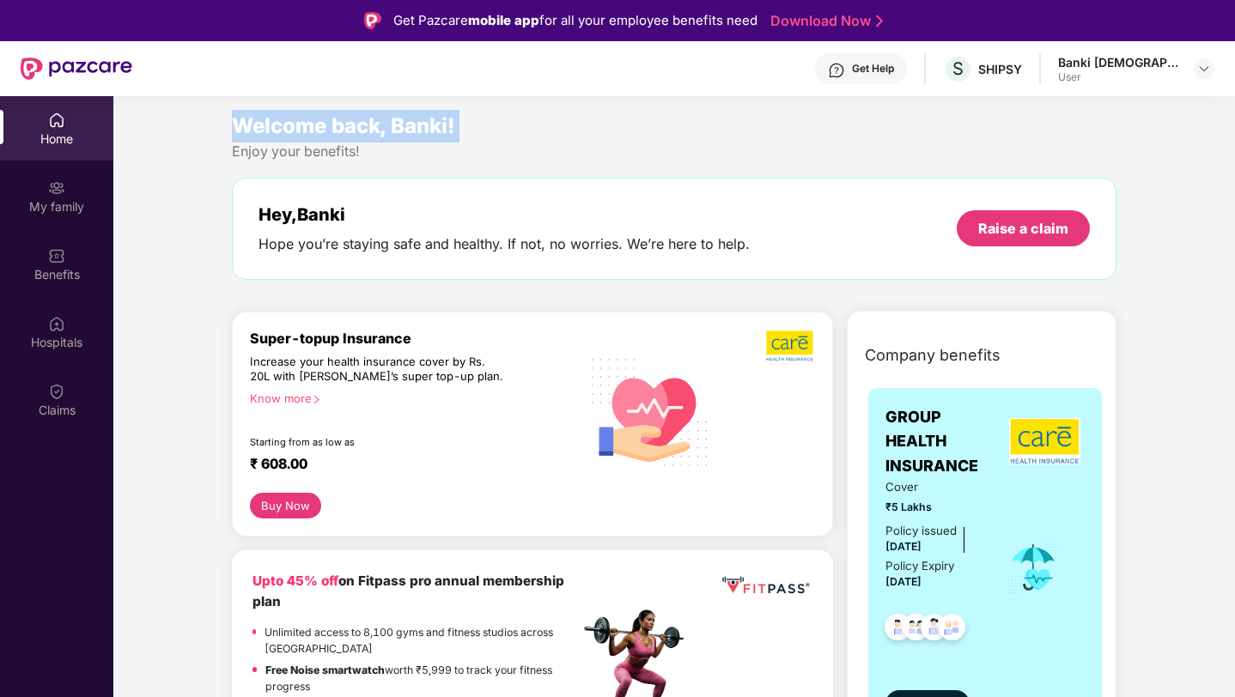
click at [233, 123] on span "Welcome back, Banki!" at bounding box center [343, 125] width 223 height 25
click at [496, 122] on div "Welcome back, Banki!" at bounding box center [674, 126] width 885 height 33
click at [33, 139] on div "Home" at bounding box center [56, 139] width 113 height 17
